Goal: Ask a question: Seek information or help from site administrators or community

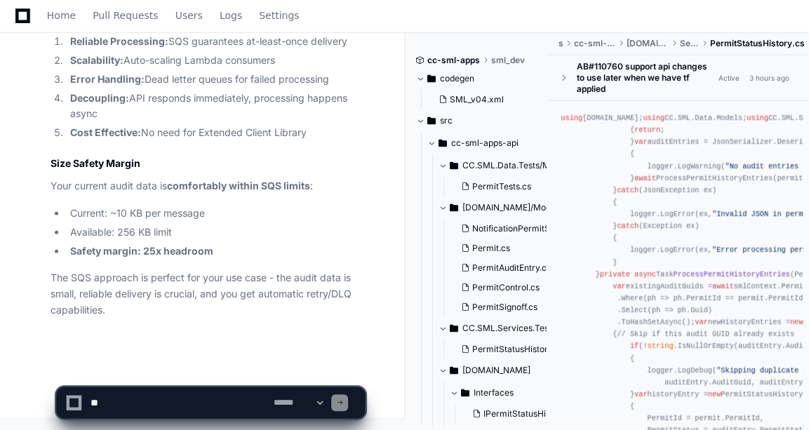
scroll to position [5387, 0]
click at [95, 401] on textarea at bounding box center [179, 402] width 183 height 31
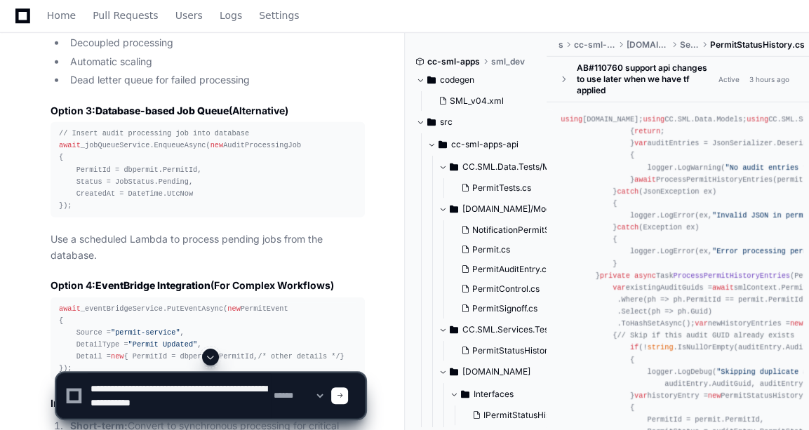
scroll to position [2163, 0]
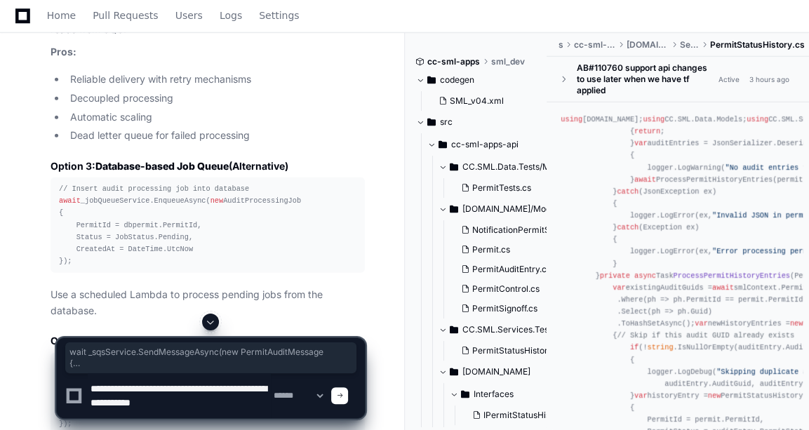
drag, startPoint x: 61, startPoint y: 115, endPoint x: 69, endPoint y: 171, distance: 56.6
click at [206, 401] on textarea at bounding box center [179, 395] width 183 height 45
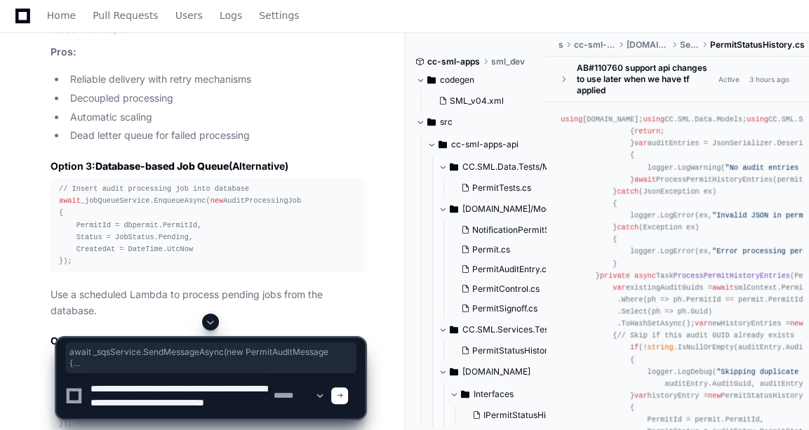
click at [206, 404] on textarea at bounding box center [179, 395] width 183 height 45
click at [189, 400] on textarea at bounding box center [179, 395] width 183 height 45
click at [173, 409] on textarea at bounding box center [179, 395] width 183 height 45
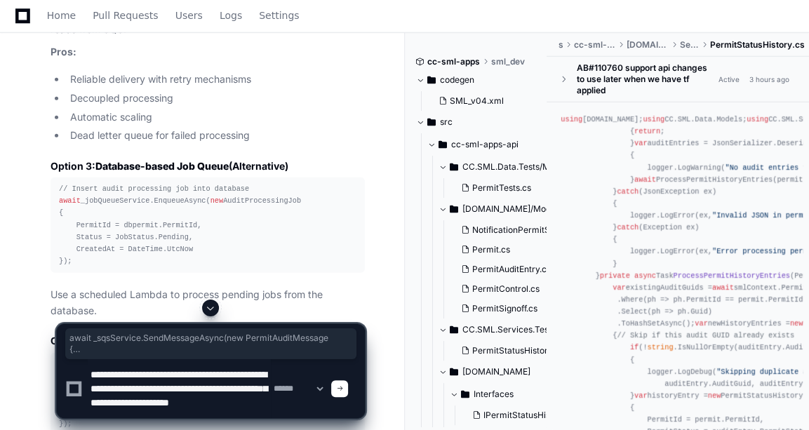
drag, startPoint x: 170, startPoint y: 367, endPoint x: 185, endPoint y: 429, distance: 64.1
click at [185, 429] on div "**********" at bounding box center [210, 365] width 309 height 130
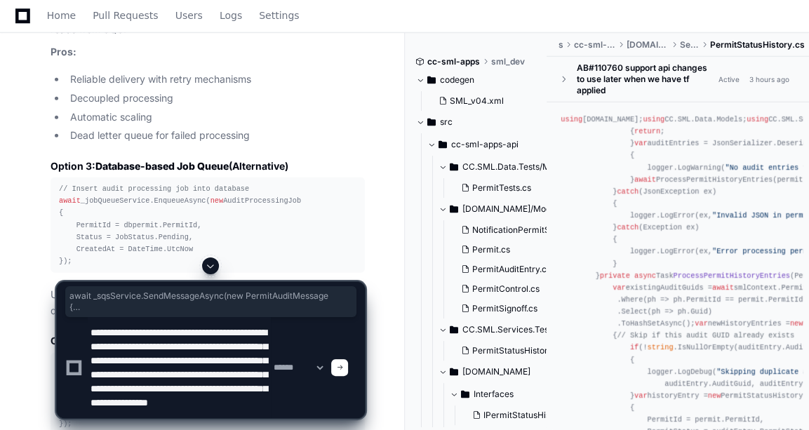
scroll to position [41, 0]
drag, startPoint x: 175, startPoint y: 325, endPoint x: 222, endPoint y: 420, distance: 105.7
click at [222, 420] on div "**********" at bounding box center [210, 343] width 309 height 173
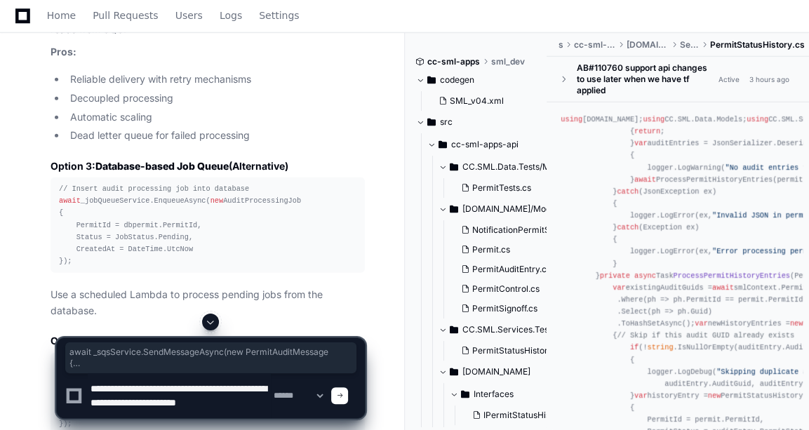
scroll to position [4, 0]
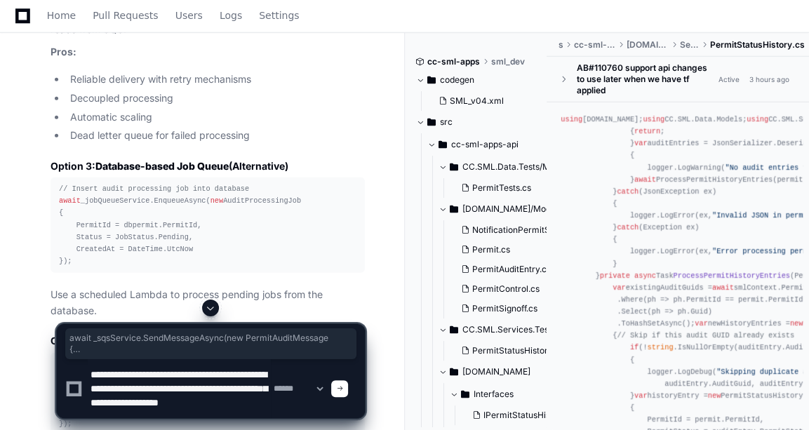
drag, startPoint x: 177, startPoint y: 400, endPoint x: 199, endPoint y: 417, distance: 27.4
click at [199, 417] on textarea at bounding box center [179, 388] width 183 height 59
type textarea "**********"
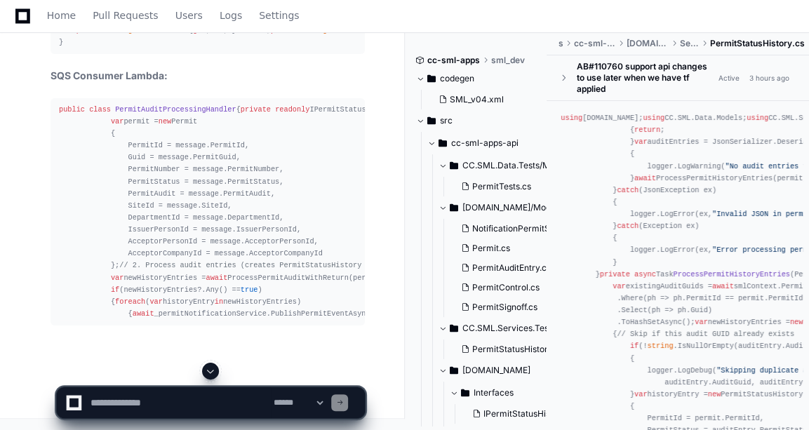
scroll to position [6632, 0]
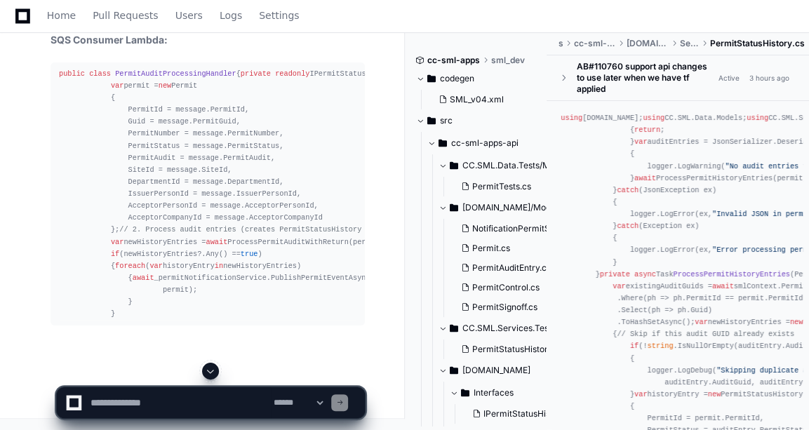
click at [211, 375] on span at bounding box center [210, 370] width 11 height 11
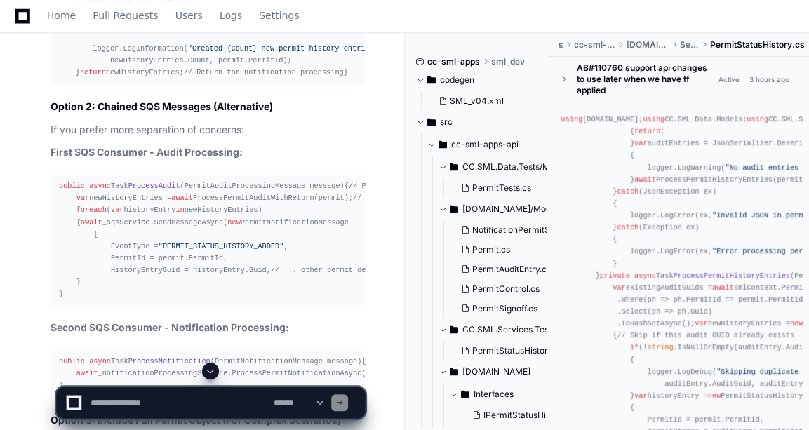
scroll to position [6399, 0]
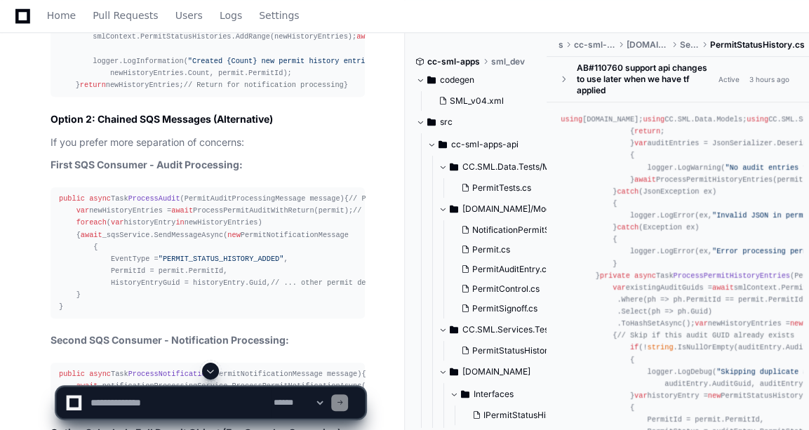
click at [139, 394] on textarea at bounding box center [179, 402] width 183 height 31
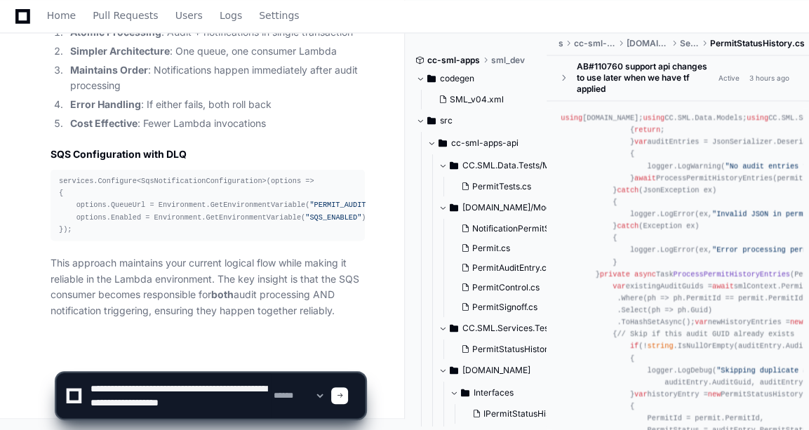
scroll to position [0, 0]
type textarea "**********"
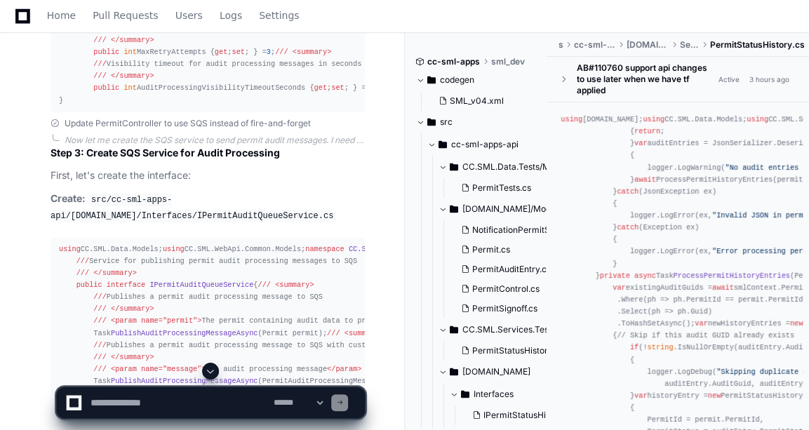
scroll to position [9174, 0]
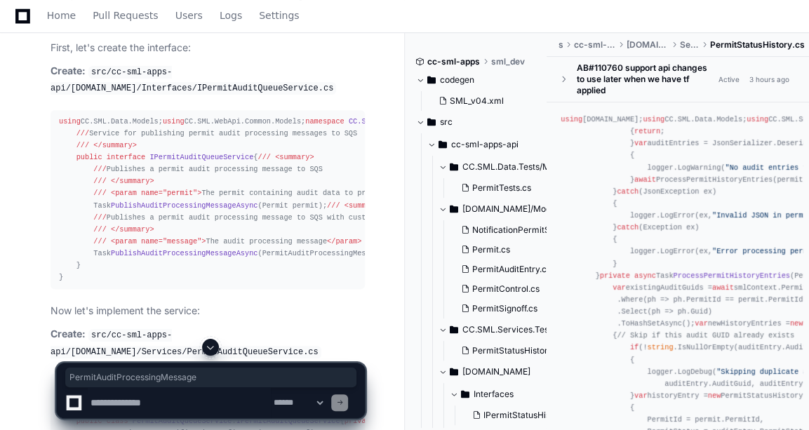
copy span "PermitAuditProcessingMessage"
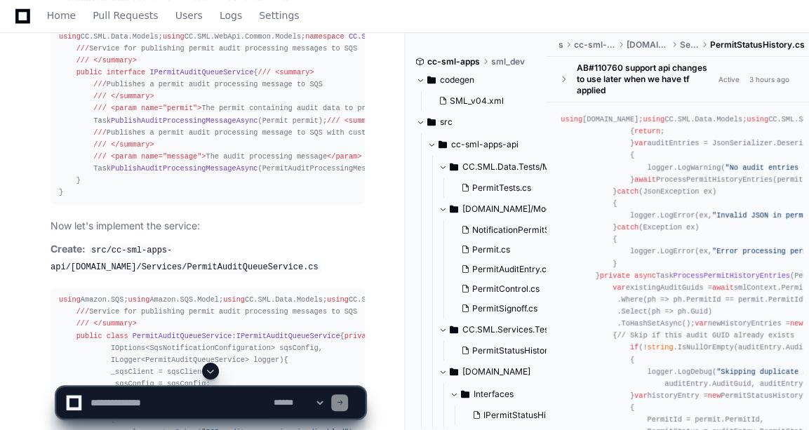
scroll to position [9260, 0]
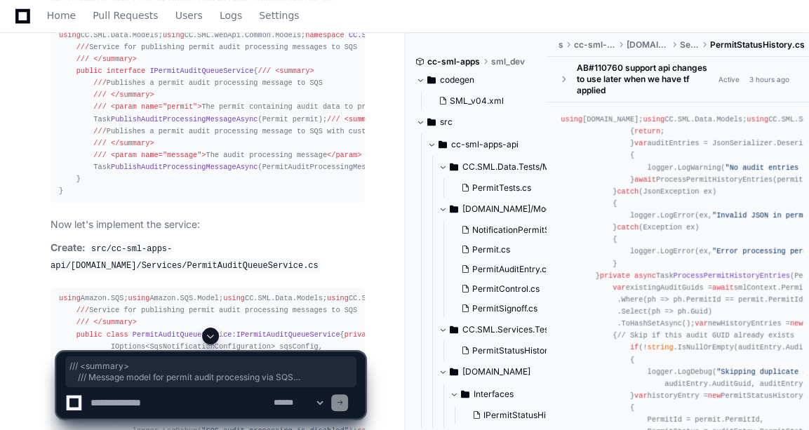
drag, startPoint x: 72, startPoint y: 76, endPoint x: 113, endPoint y: 238, distance: 166.4
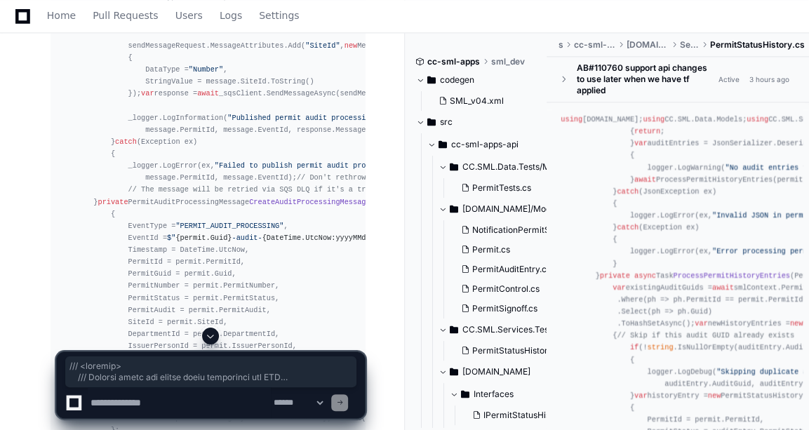
scroll to position [10149, 0]
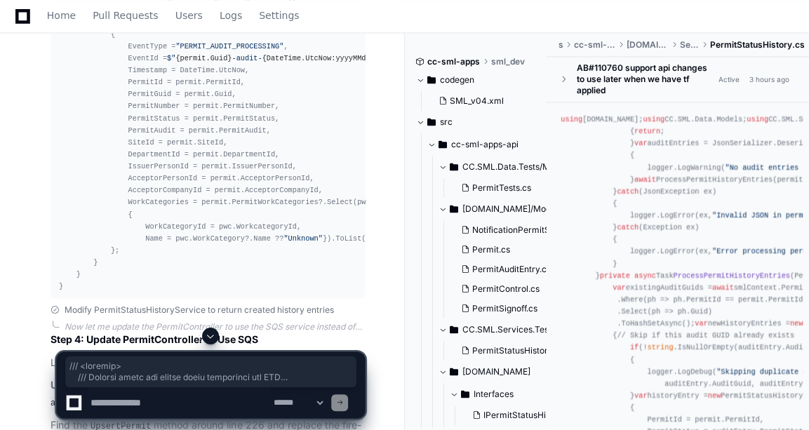
copy div "/// <summary> /// Message model for permit audit processing via SQS /// </summa…"
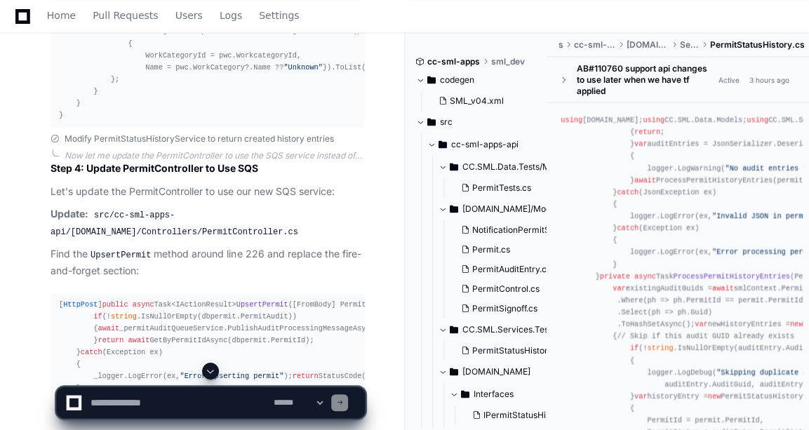
scroll to position [10351, 0]
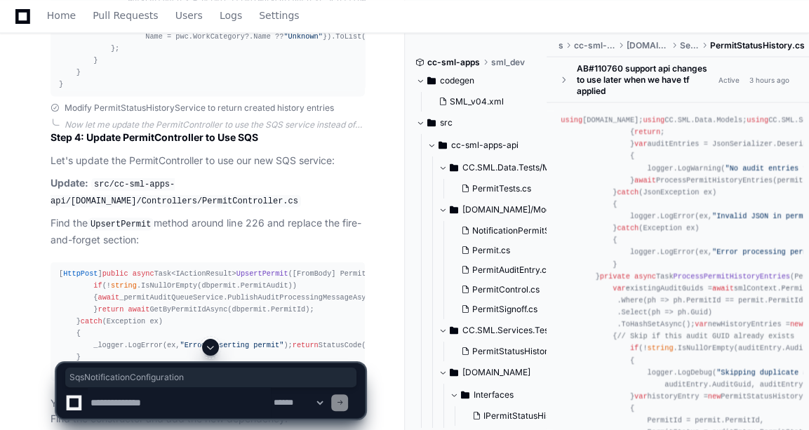
copy span "SqsNotificationConfiguration"
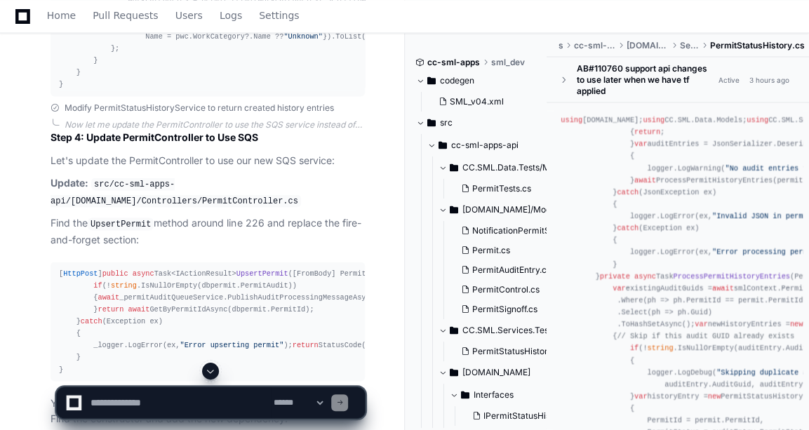
drag, startPoint x: 74, startPoint y: 185, endPoint x: 137, endPoint y: 291, distance: 123.3
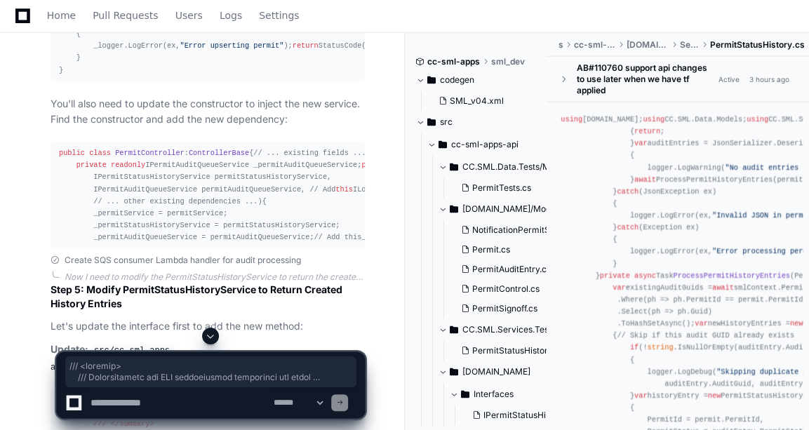
scroll to position [10877, 0]
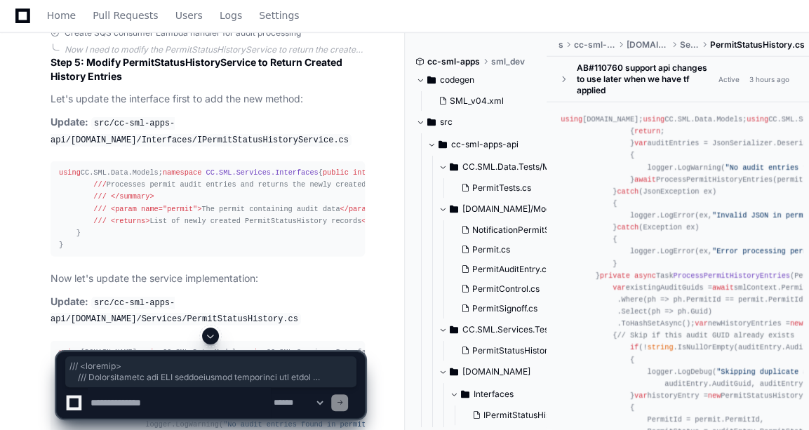
copy div "/// <summary> /// Configuration for SQS notification publishing and audit proce…"
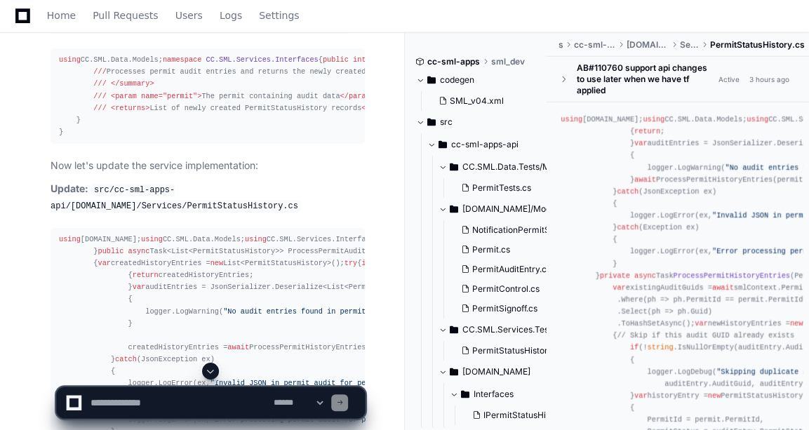
scroll to position [10991, 0]
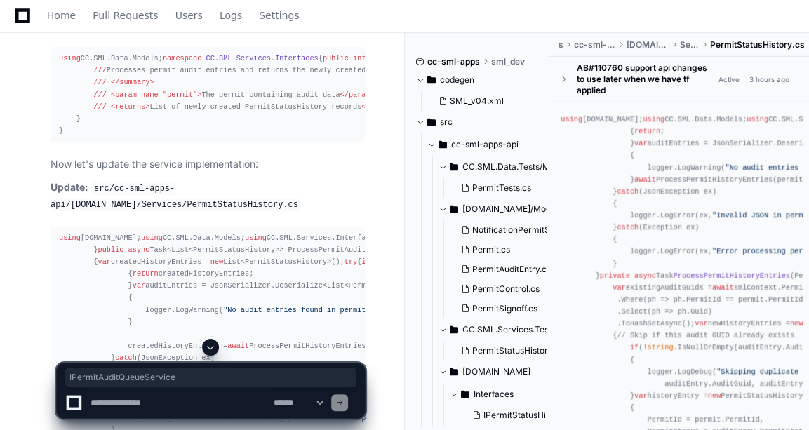
copy code "IPermitAuditQueueService"
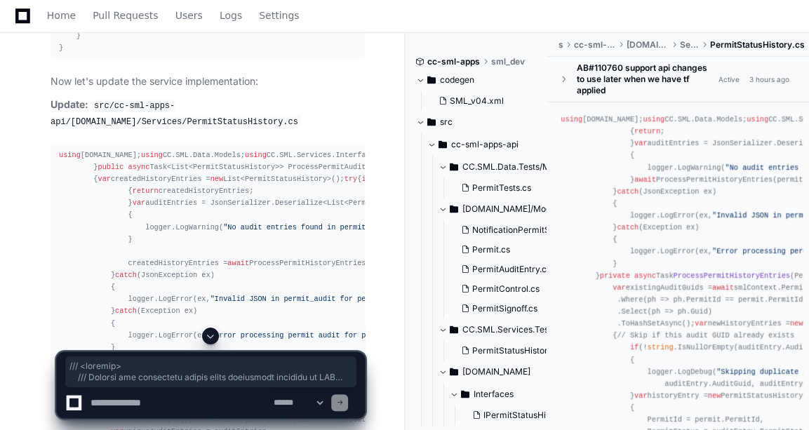
drag, startPoint x: 72, startPoint y: 152, endPoint x: 80, endPoint y: 334, distance: 182.5
drag, startPoint x: 80, startPoint y: 334, endPoint x: 15, endPoint y: 305, distance: 71.3
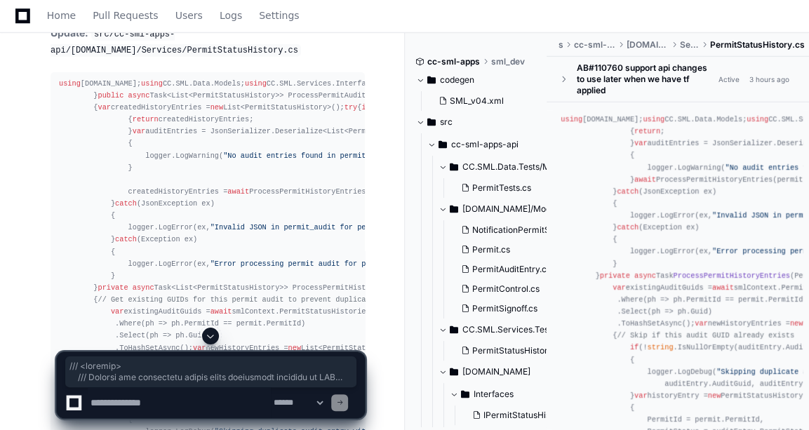
drag, startPoint x: 81, startPoint y: 269, endPoint x: 74, endPoint y: 78, distance: 191.7
copy div "/// <summary> /// Service for publishing permit audit processing messages to SQ…"
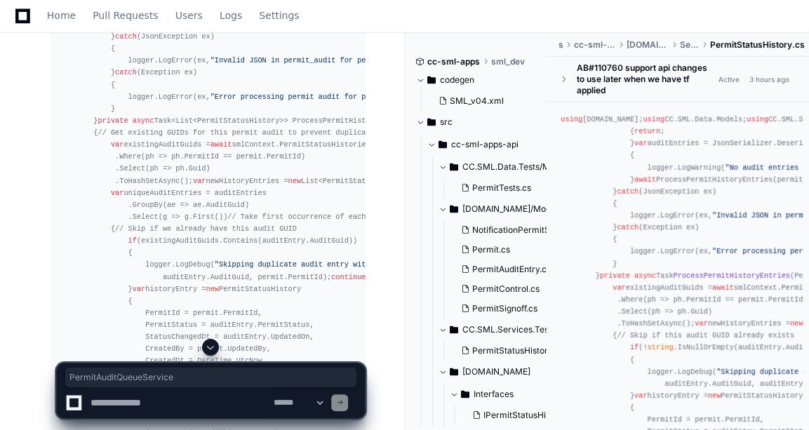
copy code "PermitAuditQueueService"
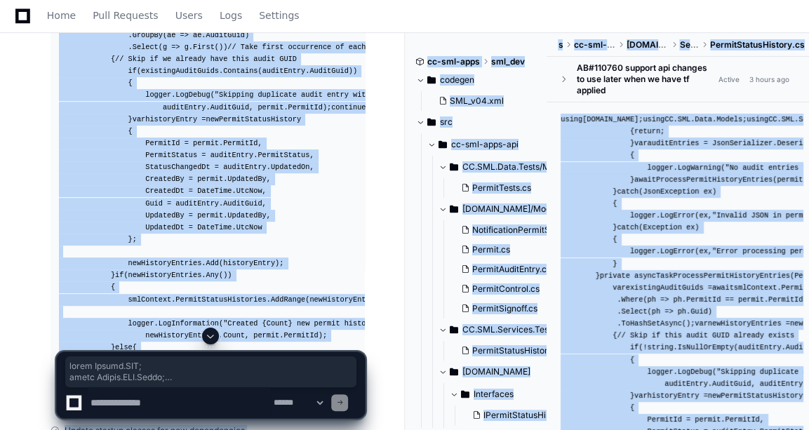
scroll to position [11546, 0]
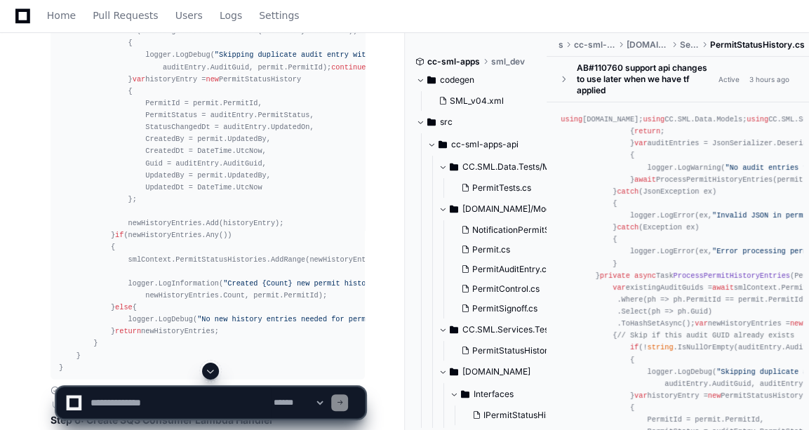
scroll to position [11392, 0]
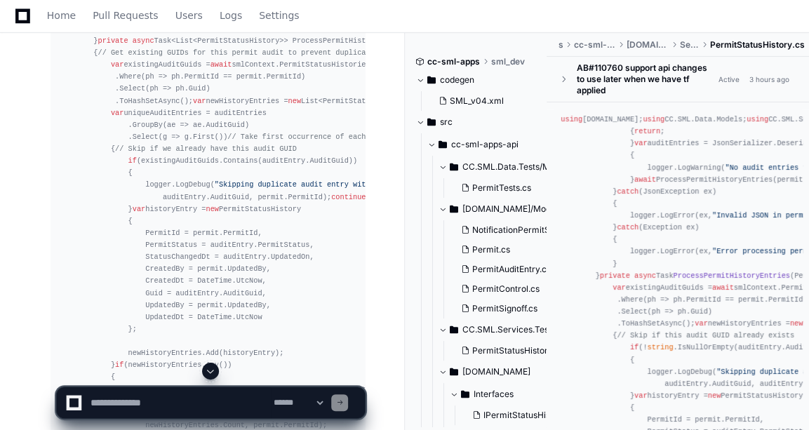
drag, startPoint x: 58, startPoint y: 141, endPoint x: 123, endPoint y: 231, distance: 111.6
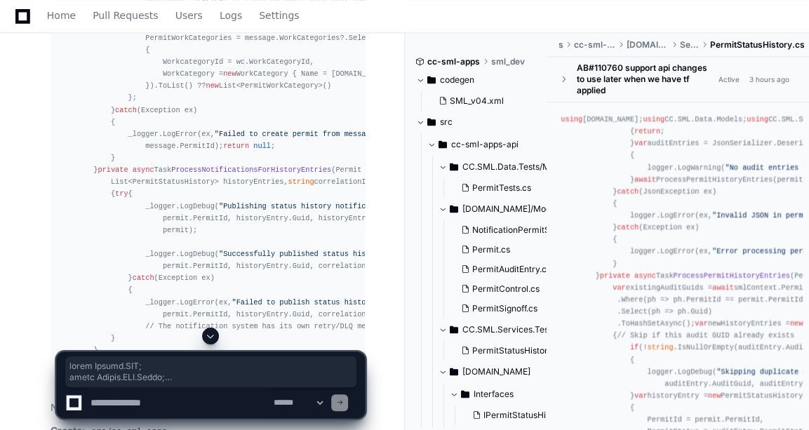
scroll to position [12917, 0]
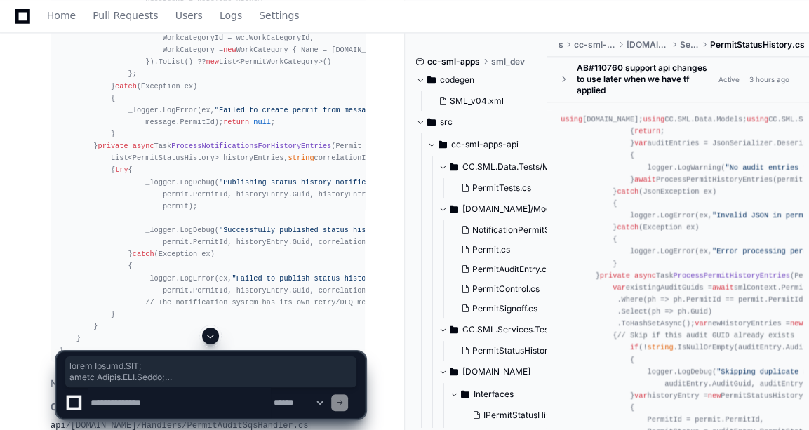
copy article "using Amazon.SQS; using Amazon.SQS.Model; using CC.SML.Data.Models; using CC.SM…"
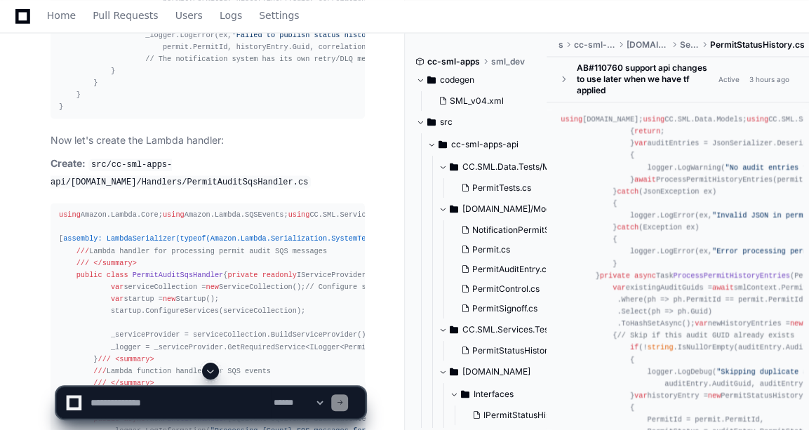
scroll to position [0, 0]
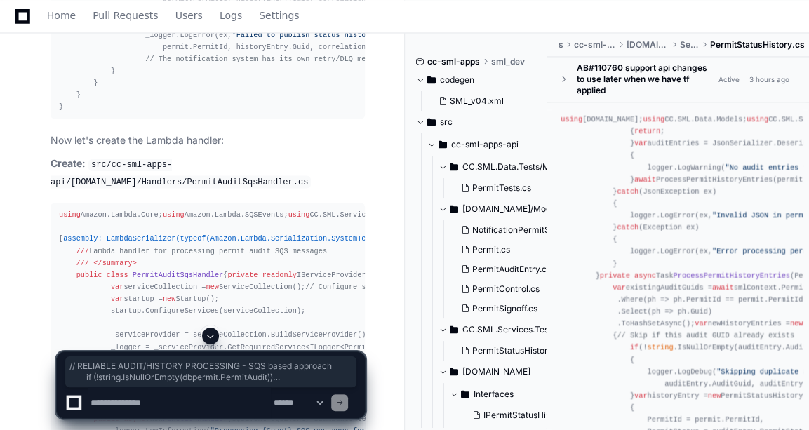
drag, startPoint x: 90, startPoint y: 210, endPoint x: 107, endPoint y: 250, distance: 43.4
copy div "// RELIABLE AUDIT/HISTORY PROCESSING - SQS based approach if (! string .IsNullO…"
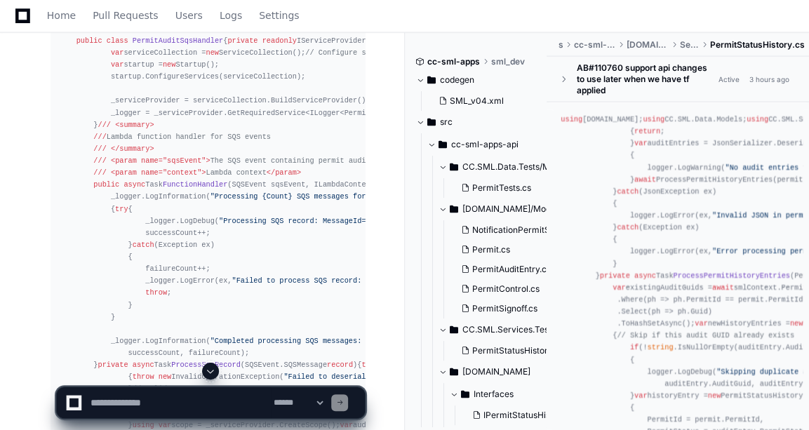
scroll to position [13450, 0]
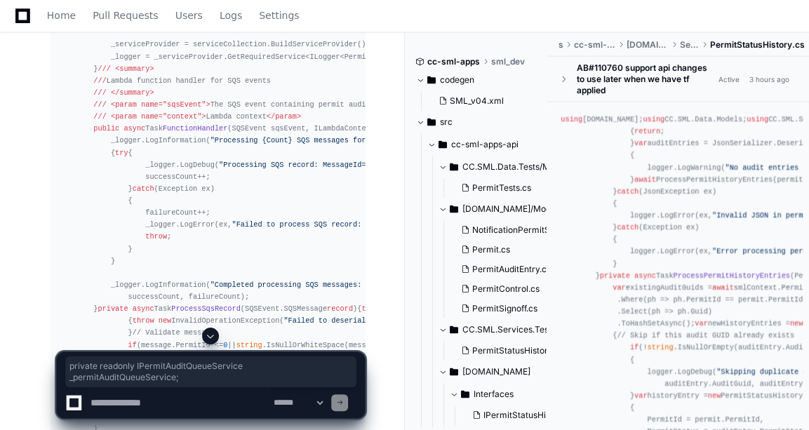
copy div "private readonly IPermitAuditQueueService _permitAuditQueueService;"
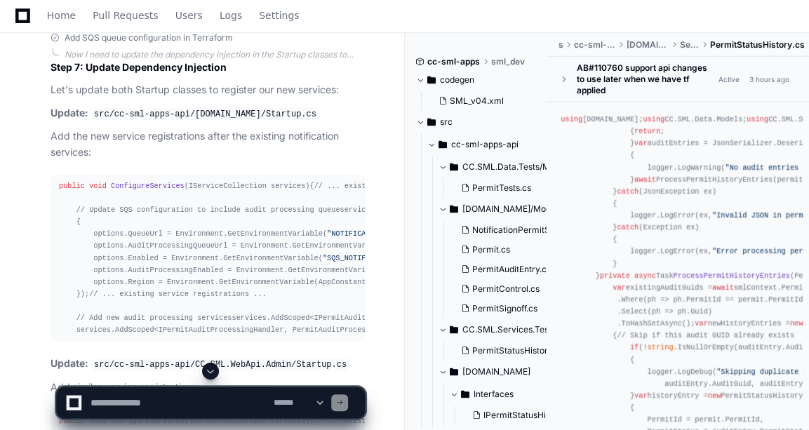
scroll to position [13889, 0]
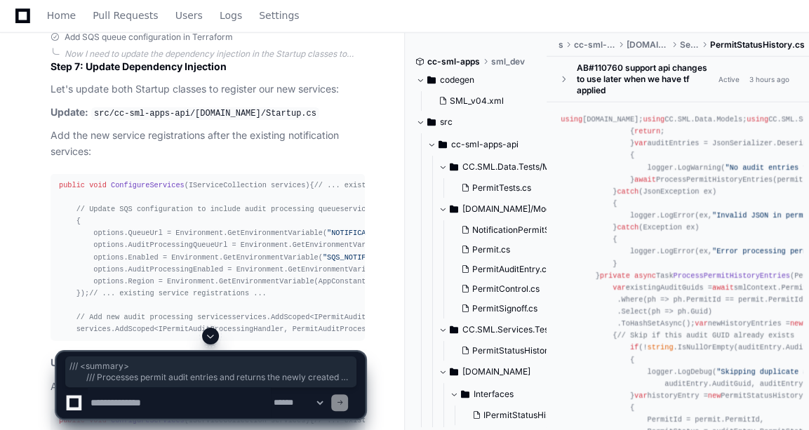
scroll to position [0, 46]
drag, startPoint x: 91, startPoint y: 227, endPoint x: 363, endPoint y: 284, distance: 278.2
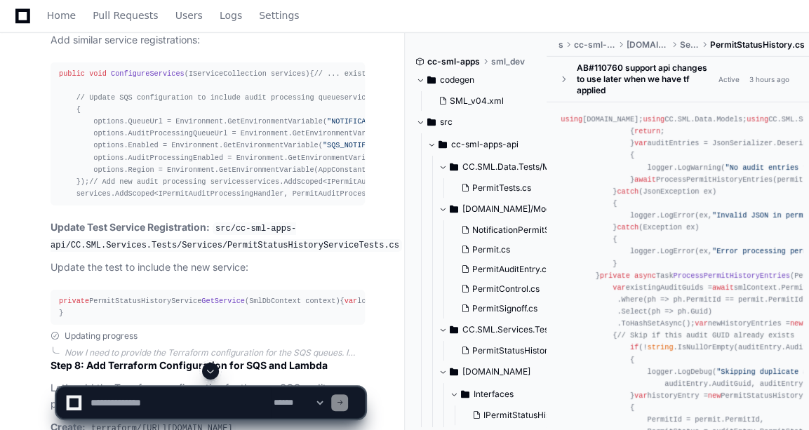
scroll to position [14308, 0]
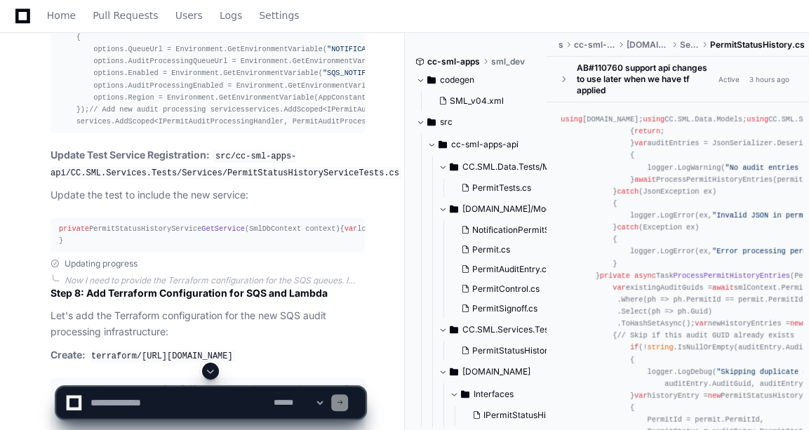
drag, startPoint x: 74, startPoint y: 105, endPoint x: 125, endPoint y: 243, distance: 147.1
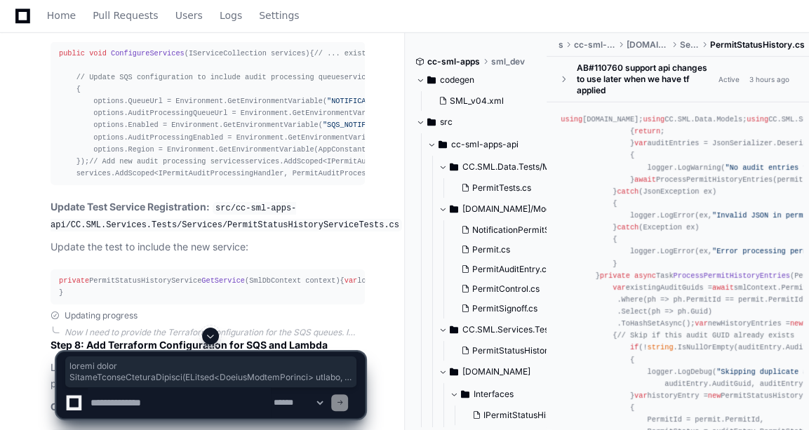
scroll to position [14256, 0]
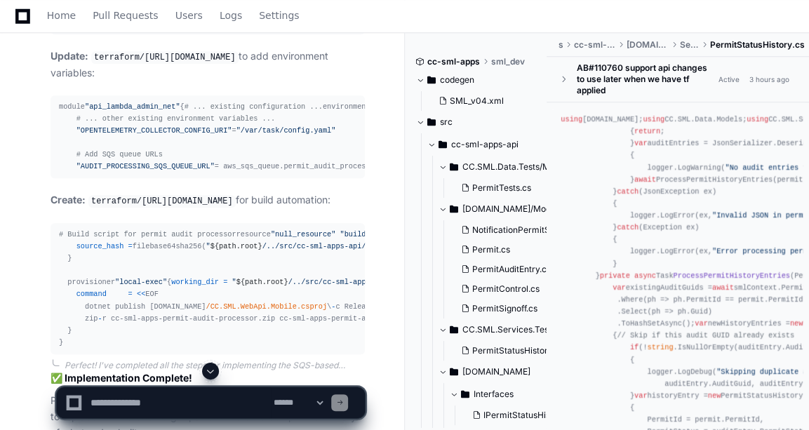
scroll to position [15592, 0]
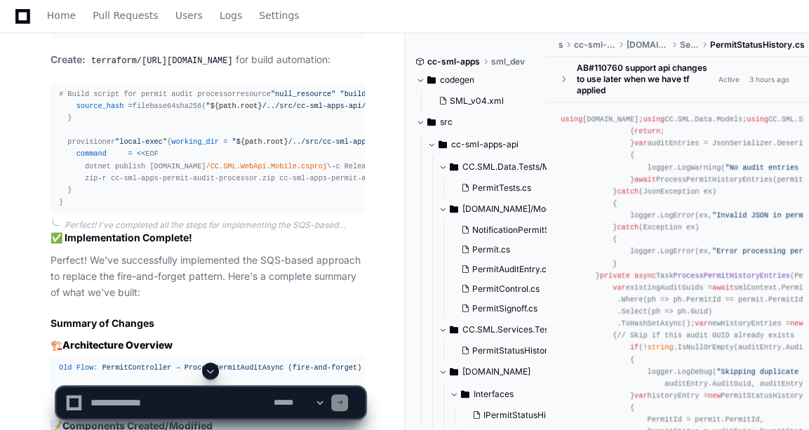
scroll to position [15631, 0]
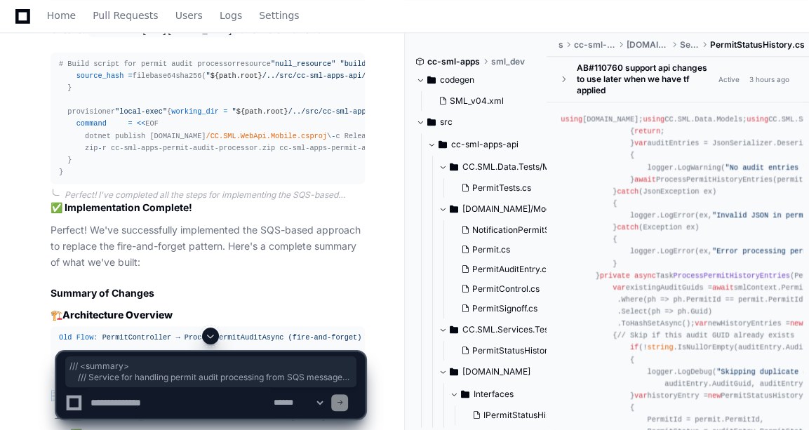
drag, startPoint x: 72, startPoint y: 151, endPoint x: 95, endPoint y: 271, distance: 122.0
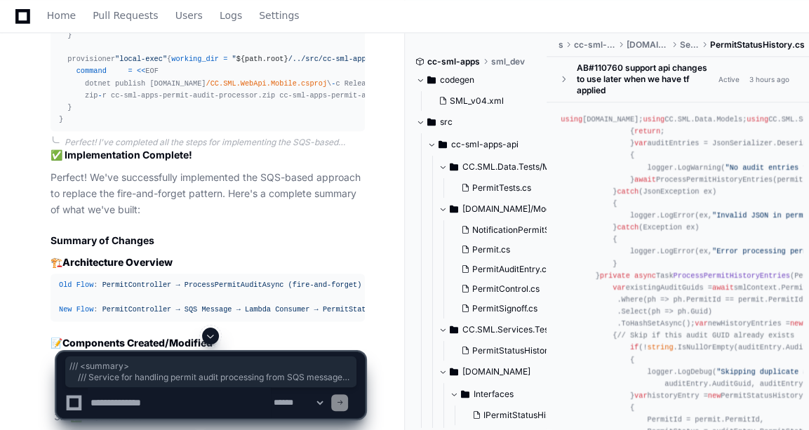
scroll to position [15820, 0]
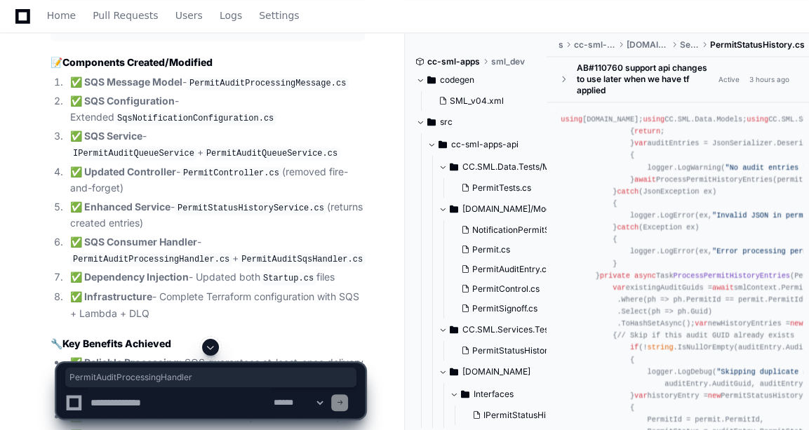
scroll to position [15955, 0]
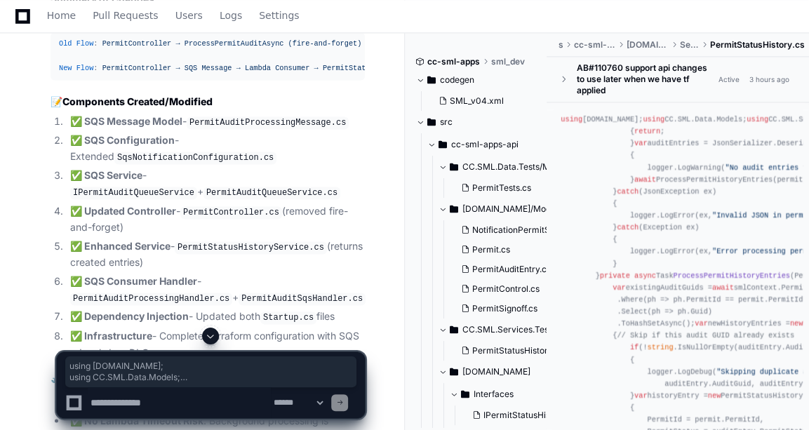
drag, startPoint x: 59, startPoint y: 77, endPoint x: 166, endPoint y: 222, distance: 180.1
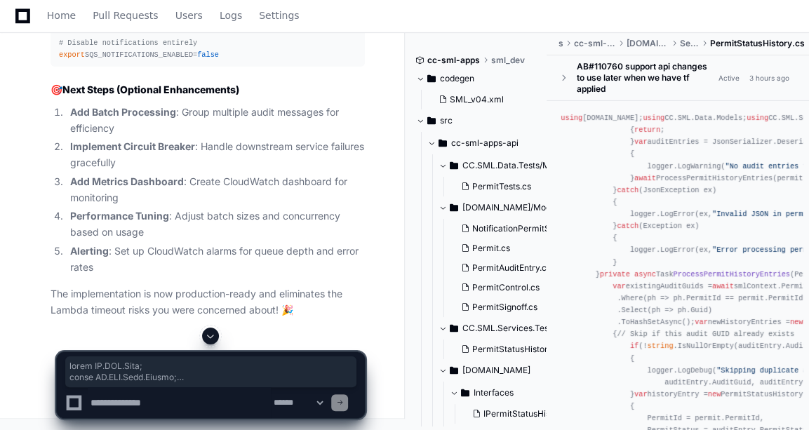
scroll to position [17781, 0]
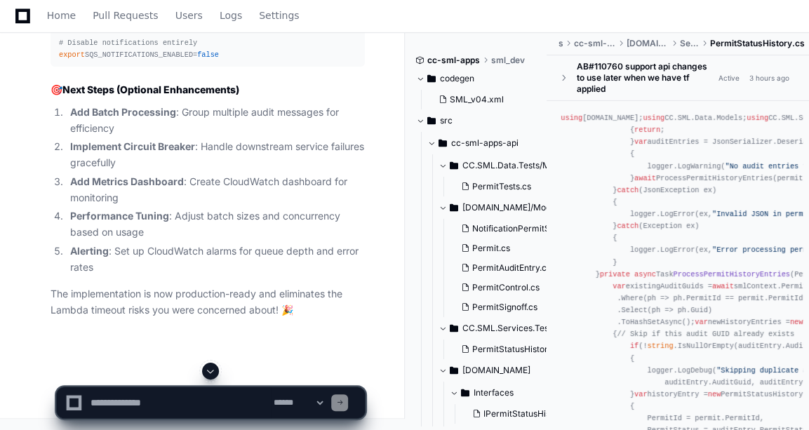
click at [224, 316] on p "The implementation is now production-ready and eliminates the Lambda timeout ri…" at bounding box center [208, 302] width 314 height 32
click at [190, 398] on textarea at bounding box center [179, 402] width 183 height 31
type textarea "*"
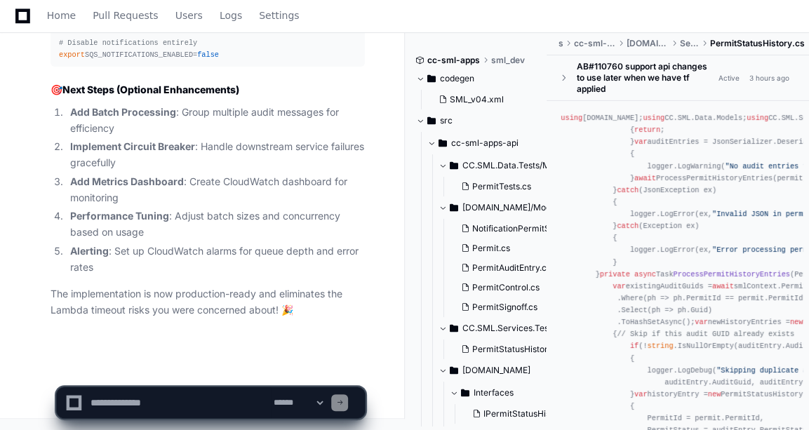
type textarea "*"
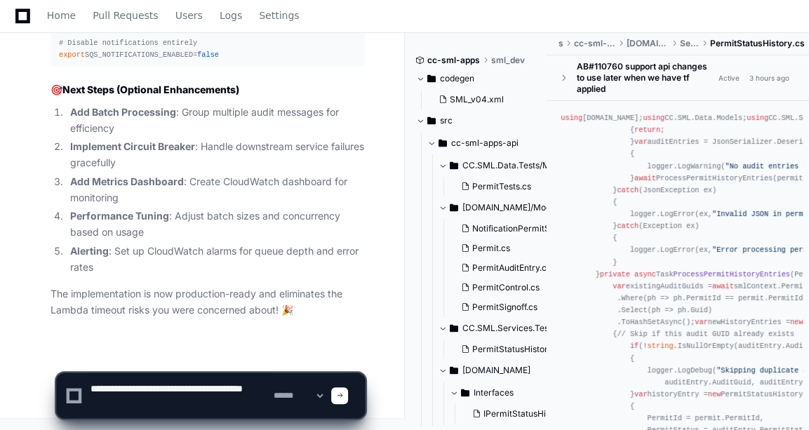
type textarea "**********"
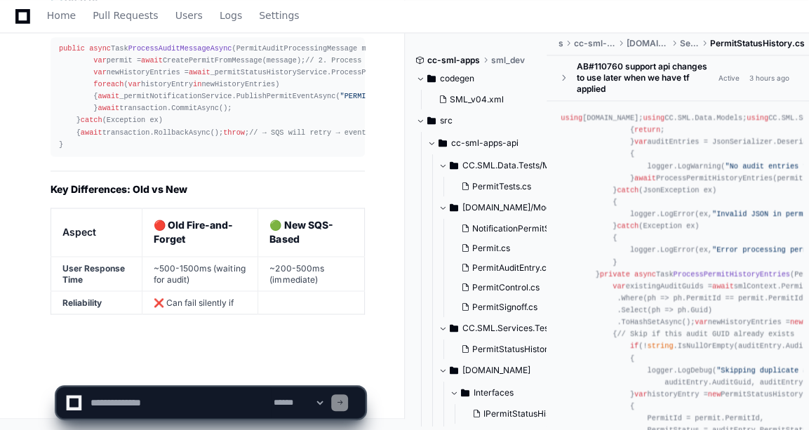
scroll to position [26338, 0]
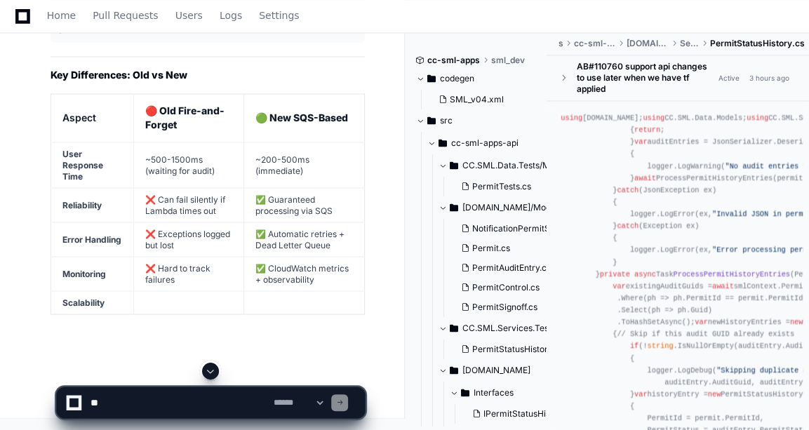
scroll to position [26440, 0]
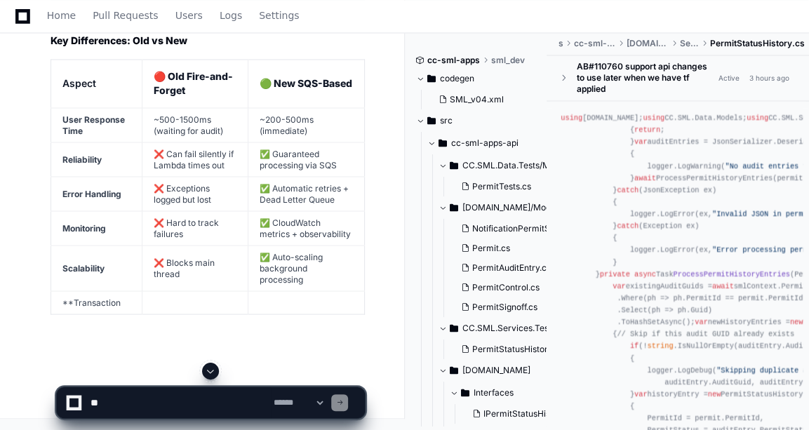
click at [171, 414] on textarea at bounding box center [179, 402] width 183 height 31
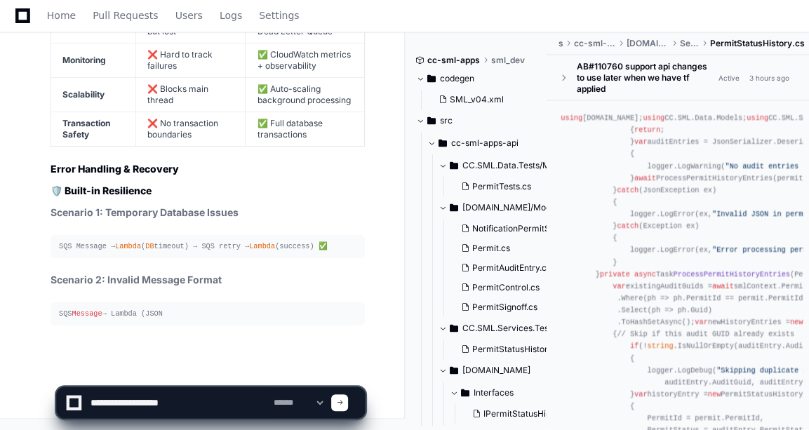
scroll to position [26642, 0]
click at [201, 398] on textarea at bounding box center [179, 402] width 183 height 31
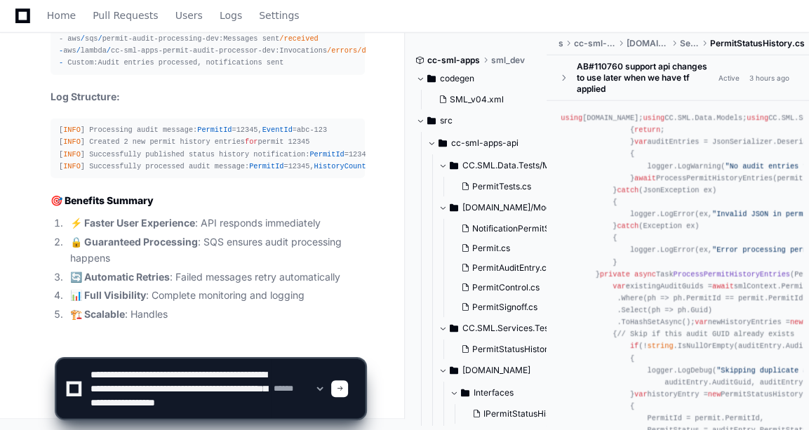
scroll to position [27141, 0]
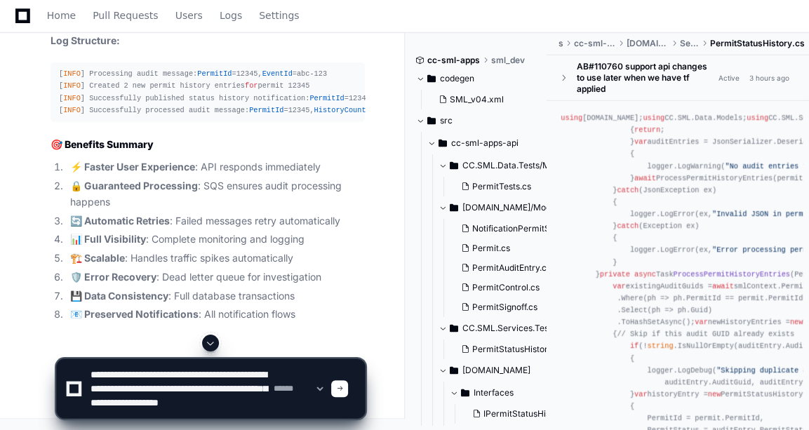
paste textarea "**********"
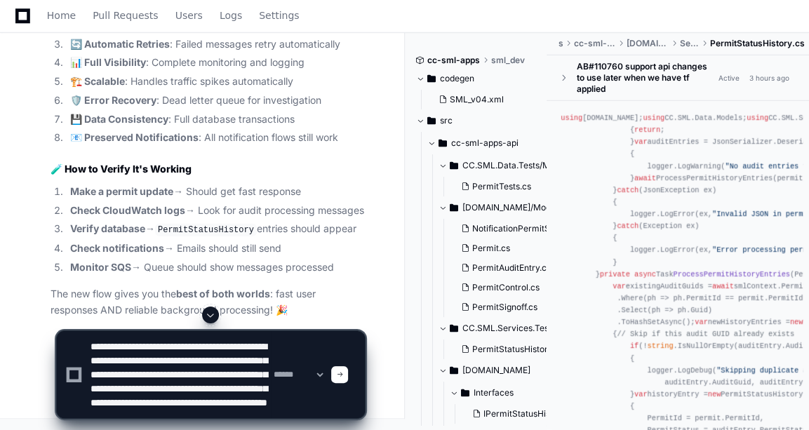
scroll to position [0, 0]
drag, startPoint x: 171, startPoint y: 346, endPoint x: 136, endPoint y: 362, distance: 38.6
click at [136, 362] on textarea at bounding box center [179, 374] width 183 height 87
drag, startPoint x: 85, startPoint y: 388, endPoint x: 114, endPoint y: 385, distance: 29.6
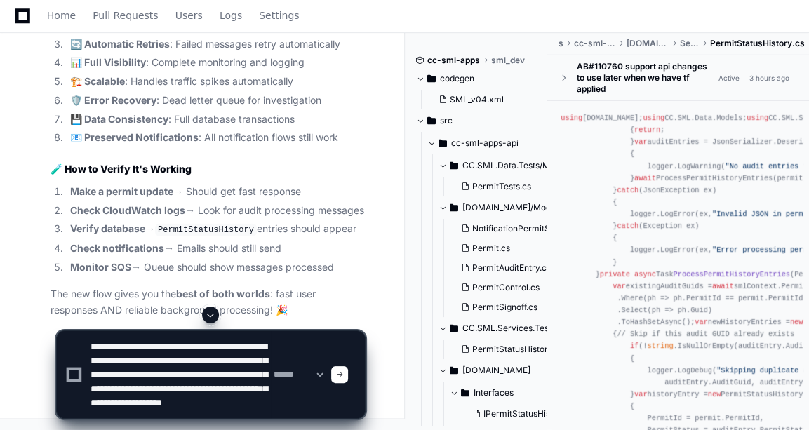
click at [114, 385] on div "**********" at bounding box center [210, 374] width 291 height 87
drag, startPoint x: 135, startPoint y: 391, endPoint x: 91, endPoint y: 391, distance: 44.2
click at [91, 391] on textarea at bounding box center [179, 374] width 183 height 87
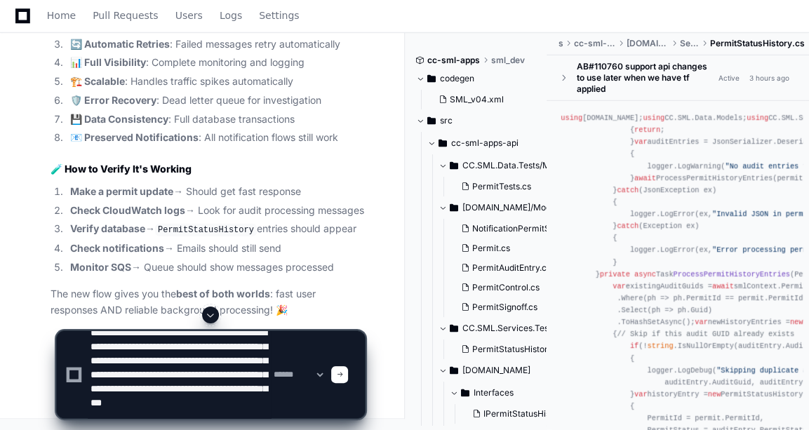
scroll to position [41, 0]
drag, startPoint x: 208, startPoint y: 391, endPoint x: 262, endPoint y: 405, distance: 56.7
click at [262, 405] on textarea at bounding box center [179, 374] width 183 height 87
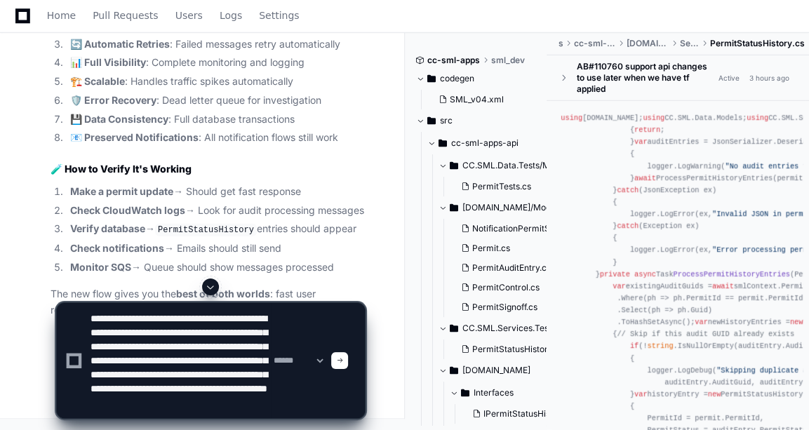
paste textarea "**********"
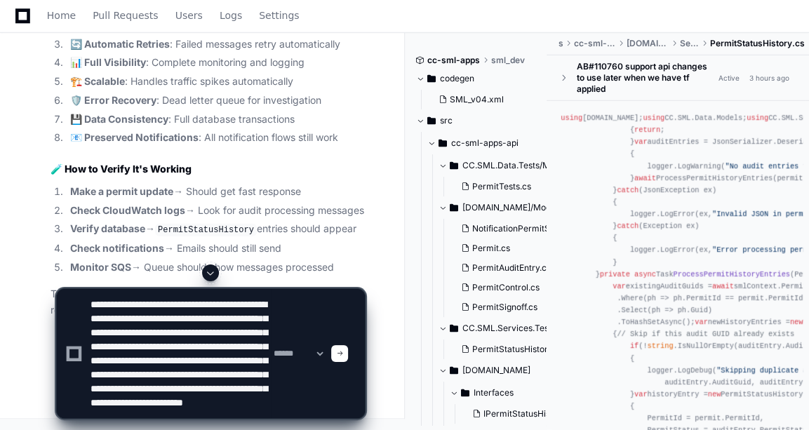
scroll to position [60, 0]
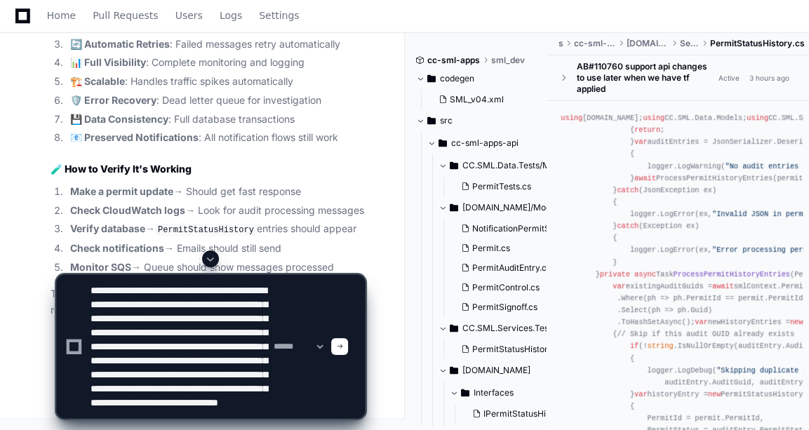
paste textarea "**********"
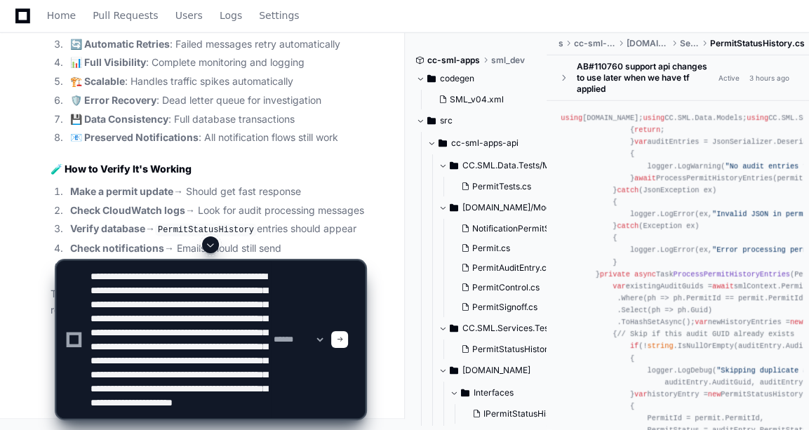
scroll to position [74, 0]
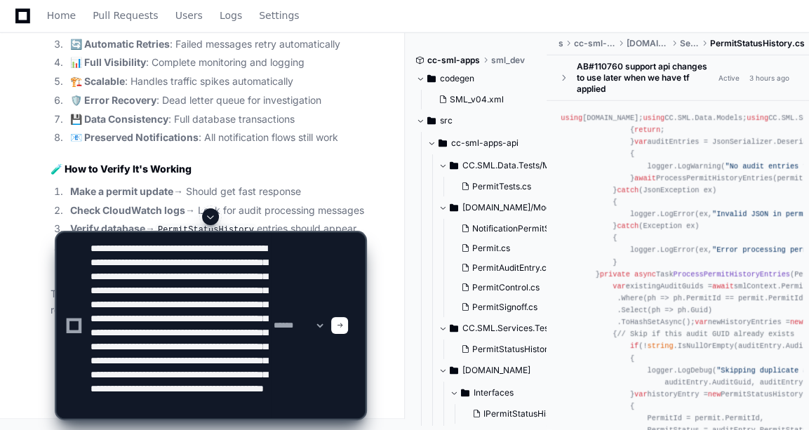
type textarea "**********"
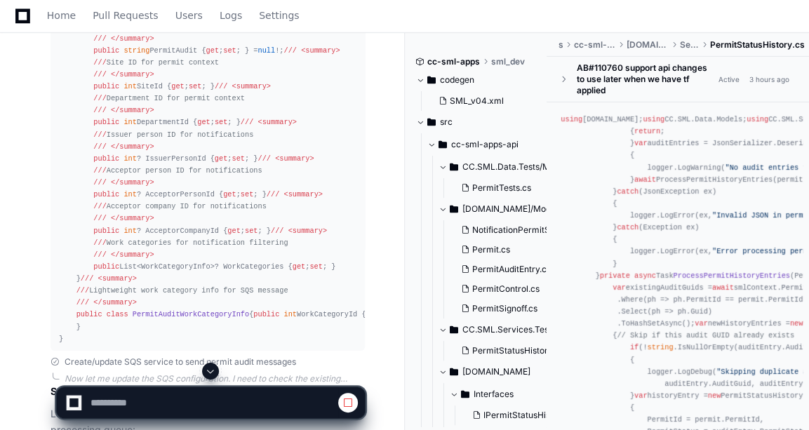
scroll to position [8343, 0]
click at [217, 370] on button at bounding box center [210, 371] width 17 height 17
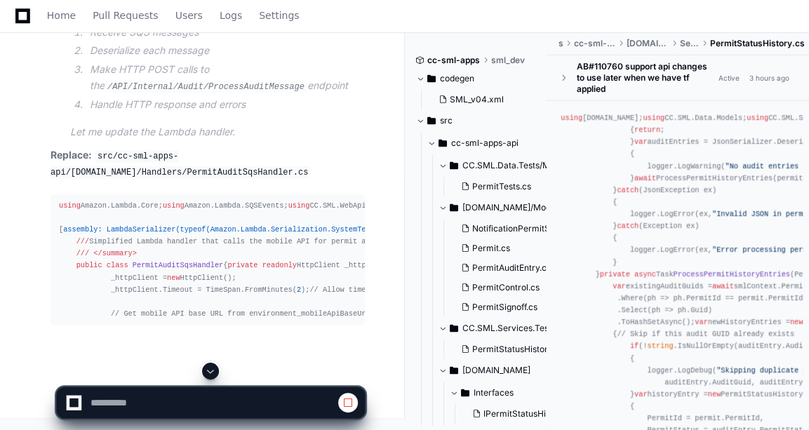
scroll to position [0, 228]
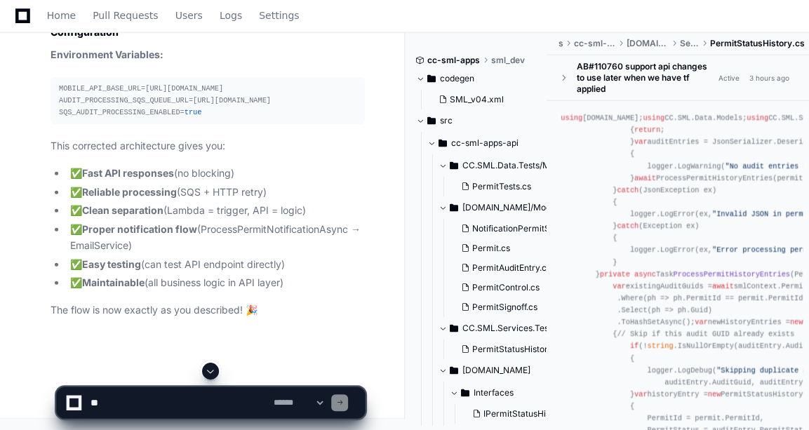
scroll to position [35306, 0]
click at [120, 397] on textarea at bounding box center [179, 402] width 183 height 31
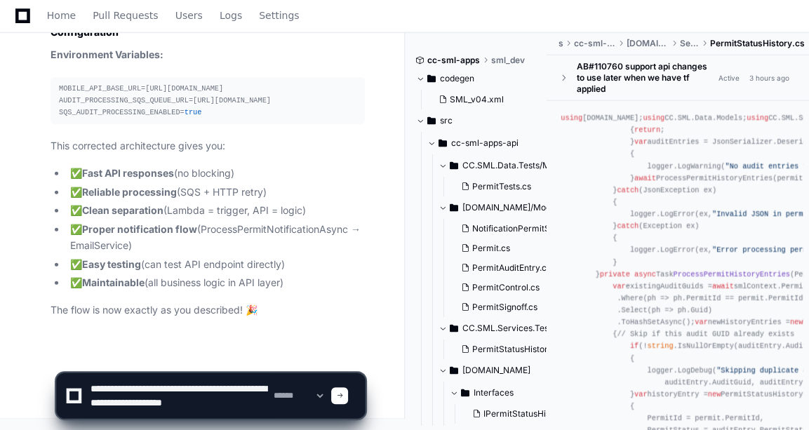
scroll to position [4, 0]
click at [114, 411] on textarea at bounding box center [179, 395] width 183 height 45
type textarea "**********"
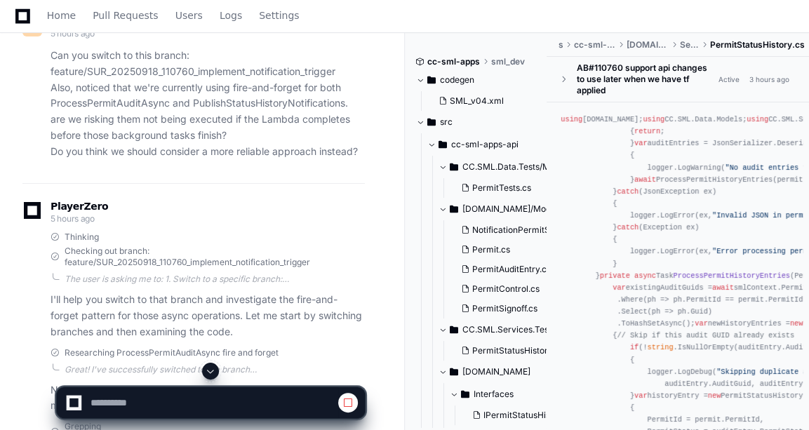
scroll to position [264, 0]
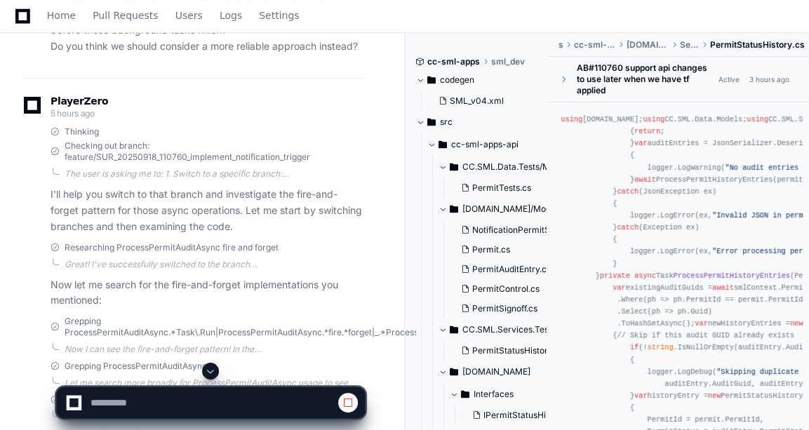
click at [203, 363] on div at bounding box center [210, 371] width 309 height 17
click at [205, 368] on button at bounding box center [210, 371] width 17 height 17
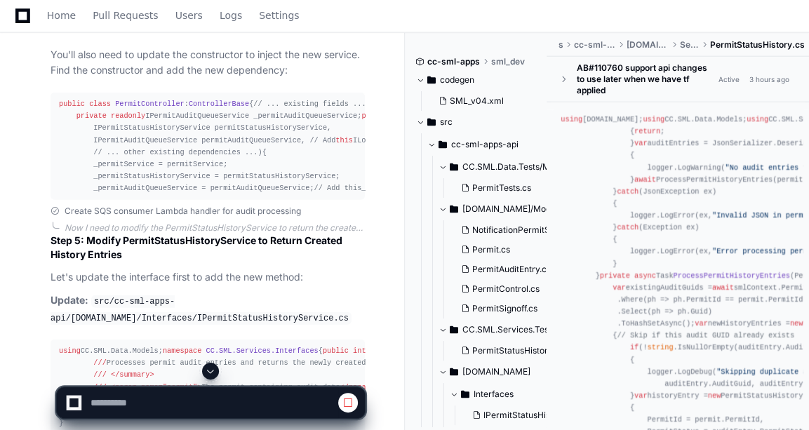
scroll to position [10945, 0]
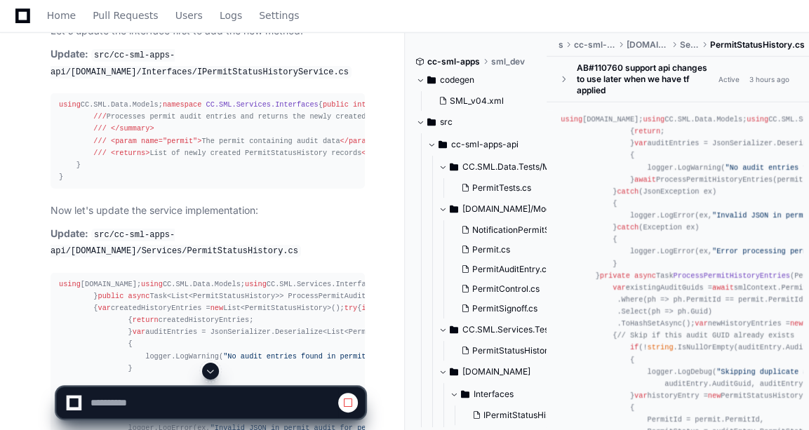
click at [213, 368] on span at bounding box center [210, 370] width 11 height 11
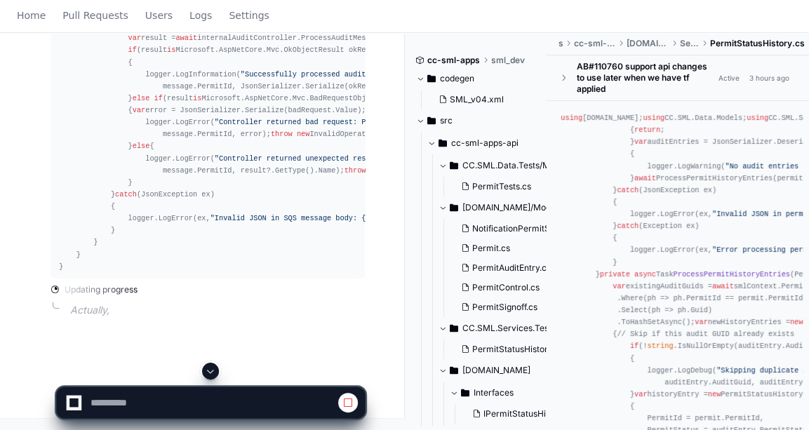
scroll to position [0, 0]
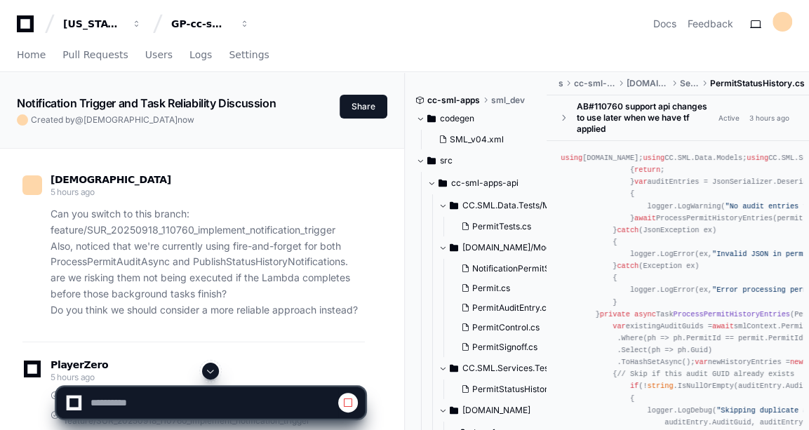
click at [211, 368] on span at bounding box center [210, 370] width 11 height 11
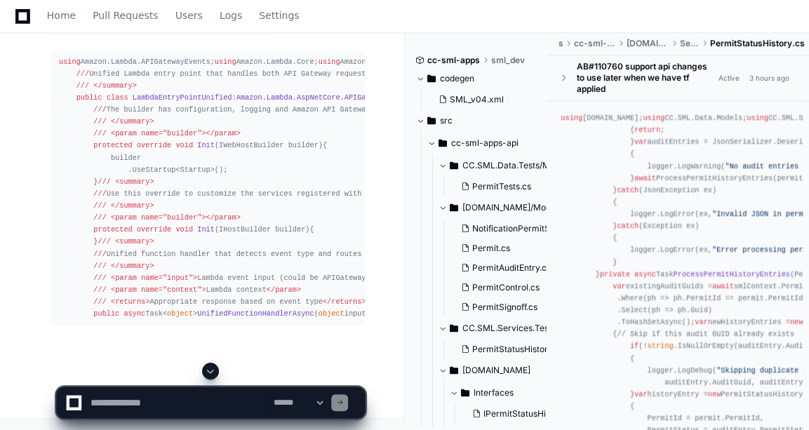
scroll to position [39713, 0]
click at [214, 376] on span at bounding box center [210, 370] width 11 height 11
